Goal: Use online tool/utility: Use online tool/utility

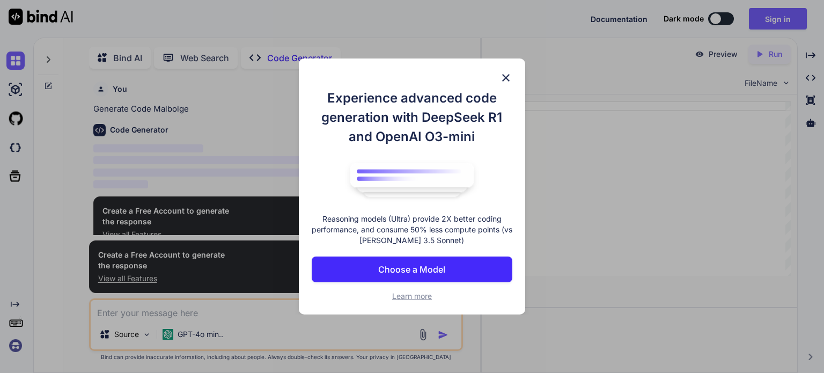
type textarea "x"
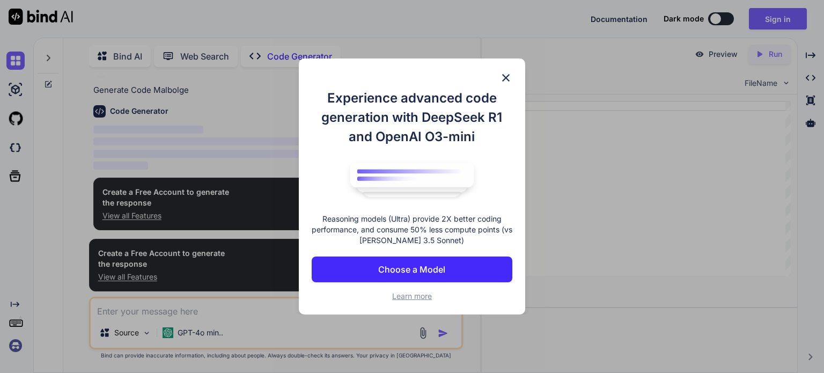
click at [506, 75] on img at bounding box center [506, 77] width 13 height 13
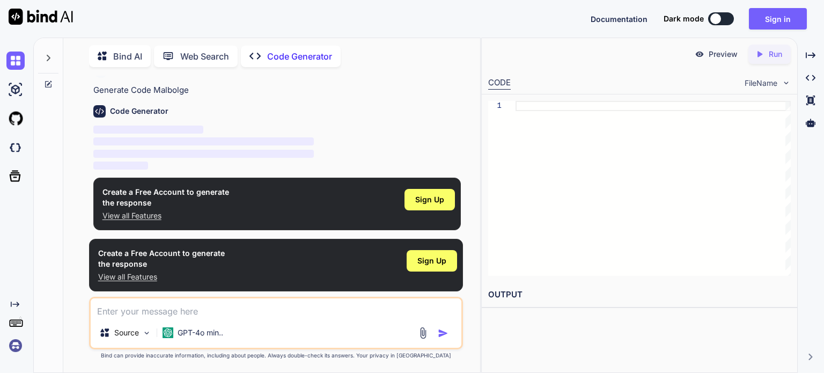
click at [547, 113] on div at bounding box center [653, 188] width 275 height 175
type textarea "lfsdkfhdlfksfjdl sdflskfd"
type textarea "x"
type textarea "lfsdkfhdlfksfjdl sdflskfdfjosdifhsdofishfsdfsdlfkshdl"
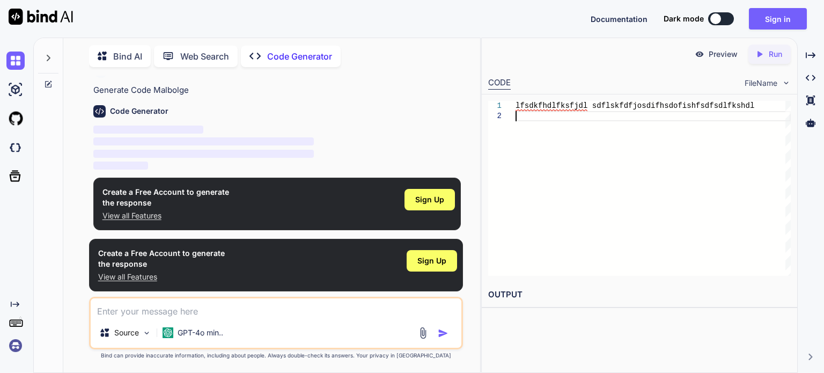
scroll to position [10, 0]
